Goal: Task Accomplishment & Management: Manage account settings

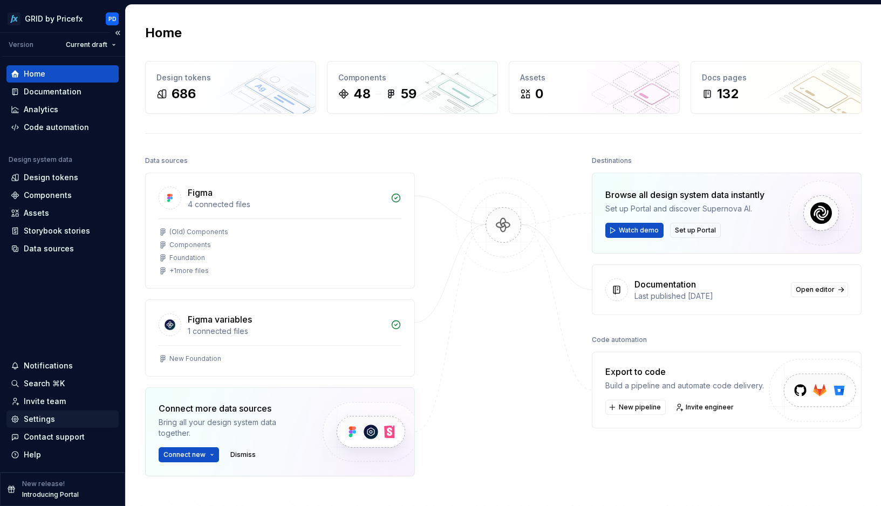
click at [50, 419] on div "Settings" at bounding box center [39, 419] width 31 height 11
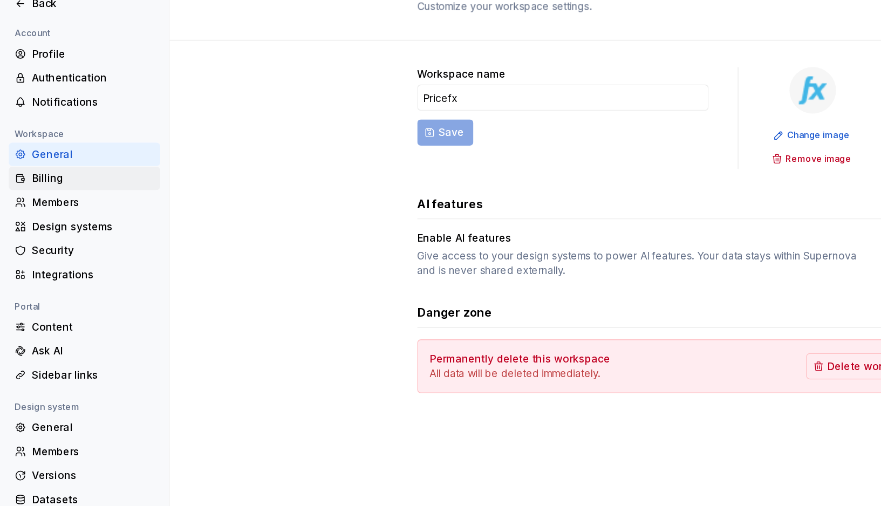
click at [37, 178] on div "Billing" at bounding box center [69, 176] width 91 height 11
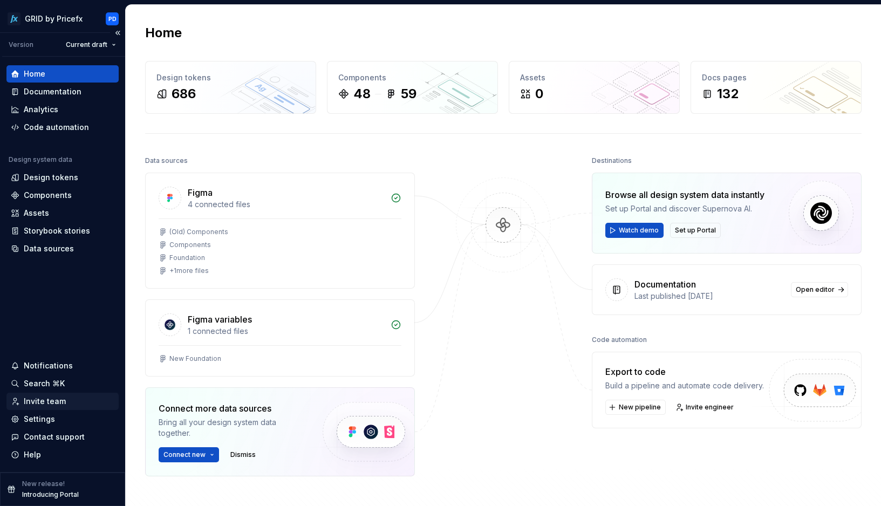
click at [59, 401] on div "Invite team" at bounding box center [45, 401] width 42 height 11
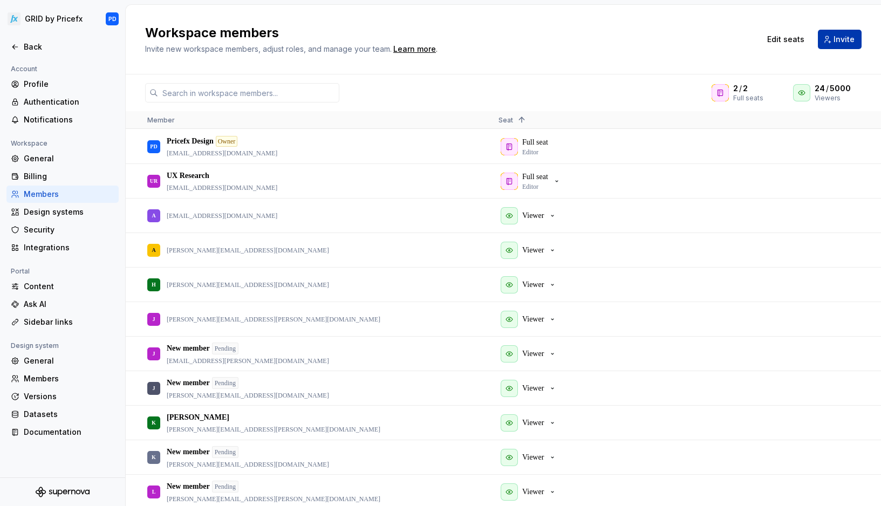
click at [845, 40] on span "Invite" at bounding box center [844, 39] width 21 height 11
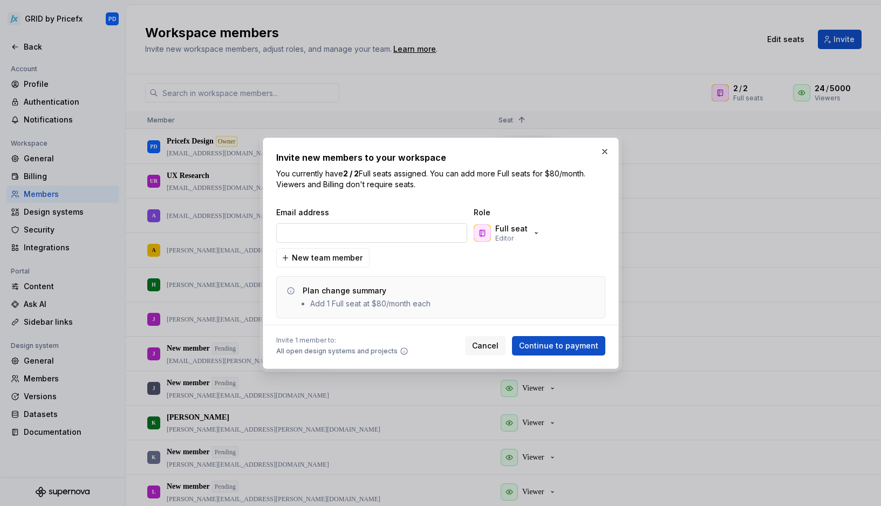
click at [398, 227] on input "email" at bounding box center [371, 232] width 191 height 19
type input "[EMAIL_ADDRESS][DOMAIN_NAME]"
click at [525, 229] on p "Full seat" at bounding box center [511, 228] width 32 height 11
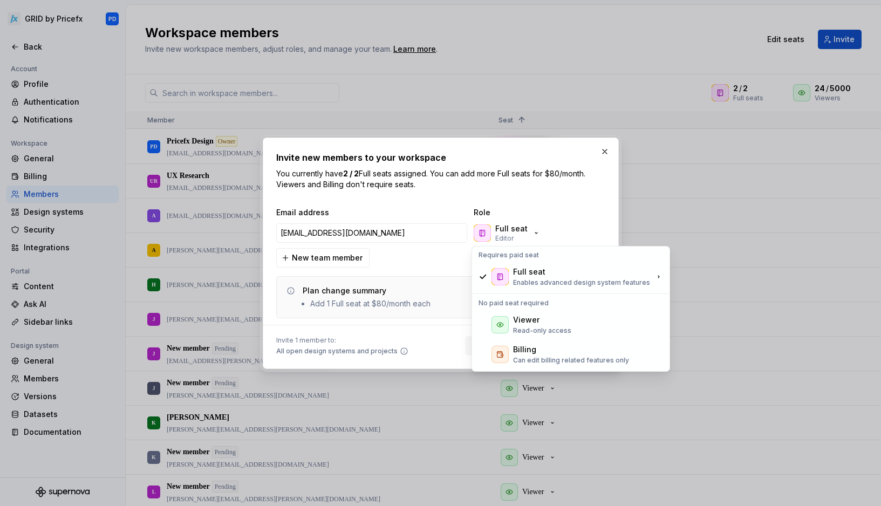
click at [541, 307] on div "No paid seat required" at bounding box center [570, 303] width 193 height 13
click at [533, 320] on div "Viewer" at bounding box center [526, 320] width 26 height 11
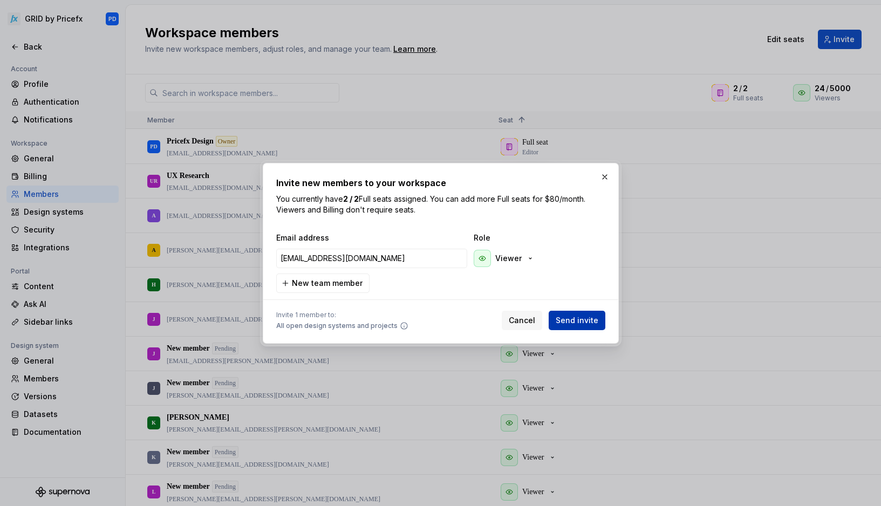
click at [576, 319] on span "Send invite" at bounding box center [577, 320] width 43 height 11
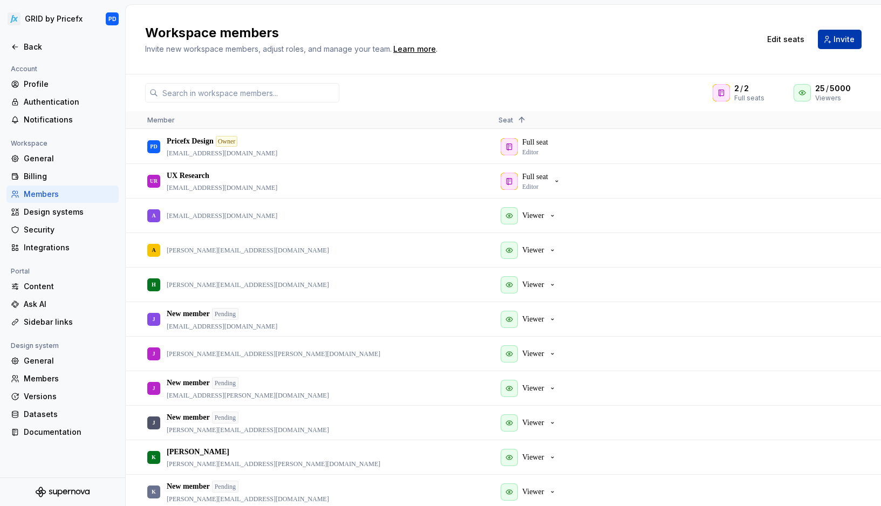
click at [846, 42] on span "Invite" at bounding box center [844, 39] width 21 height 11
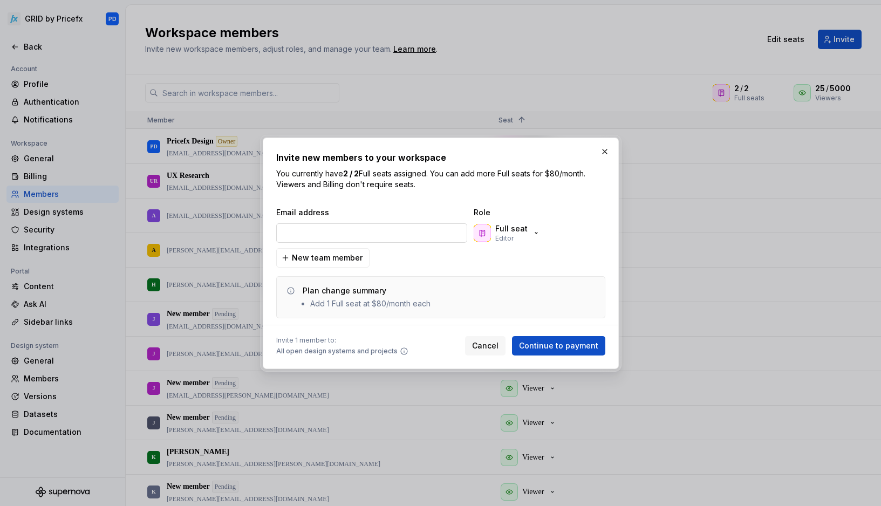
click at [371, 233] on input "email" at bounding box center [371, 232] width 191 height 19
type input "[PERSON_NAME][EMAIL_ADDRESS][DOMAIN_NAME]"
click at [521, 235] on div "Full seat Editor" at bounding box center [511, 232] width 32 height 19
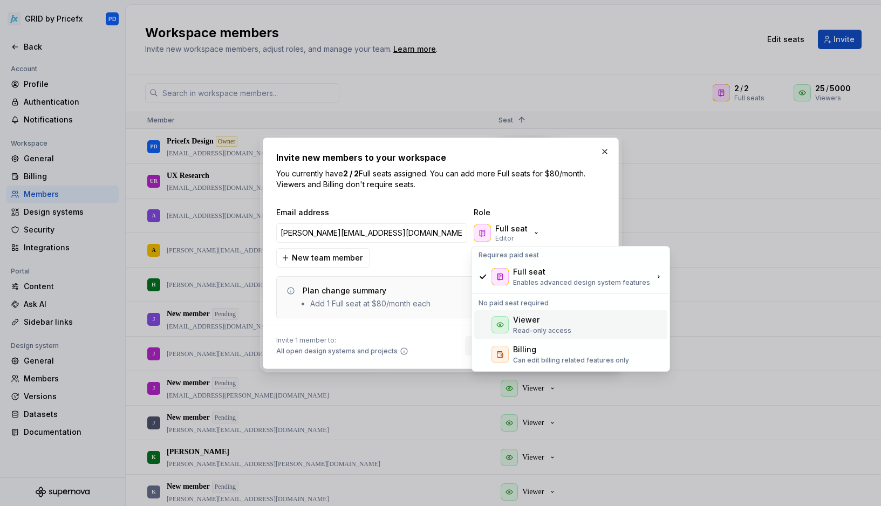
click at [520, 325] on div "Viewer" at bounding box center [526, 320] width 26 height 11
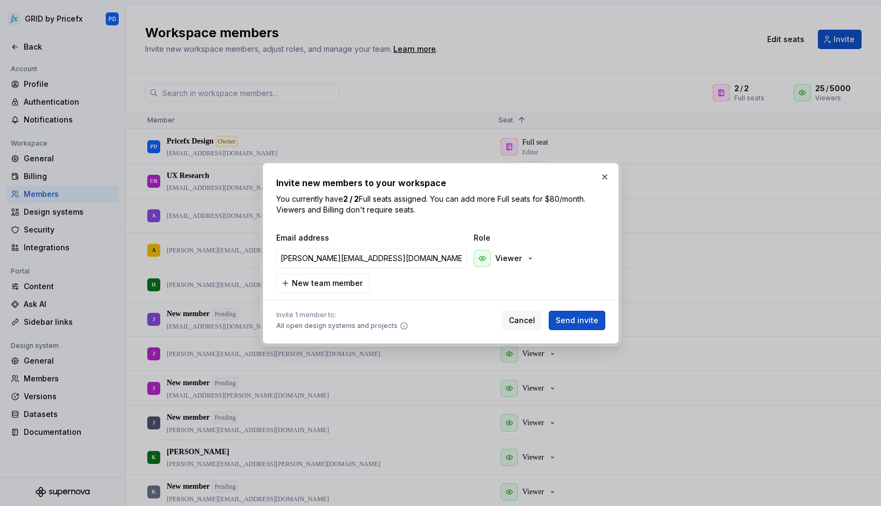
click at [578, 319] on span "Send invite" at bounding box center [577, 320] width 43 height 11
